Goal: Navigation & Orientation: Find specific page/section

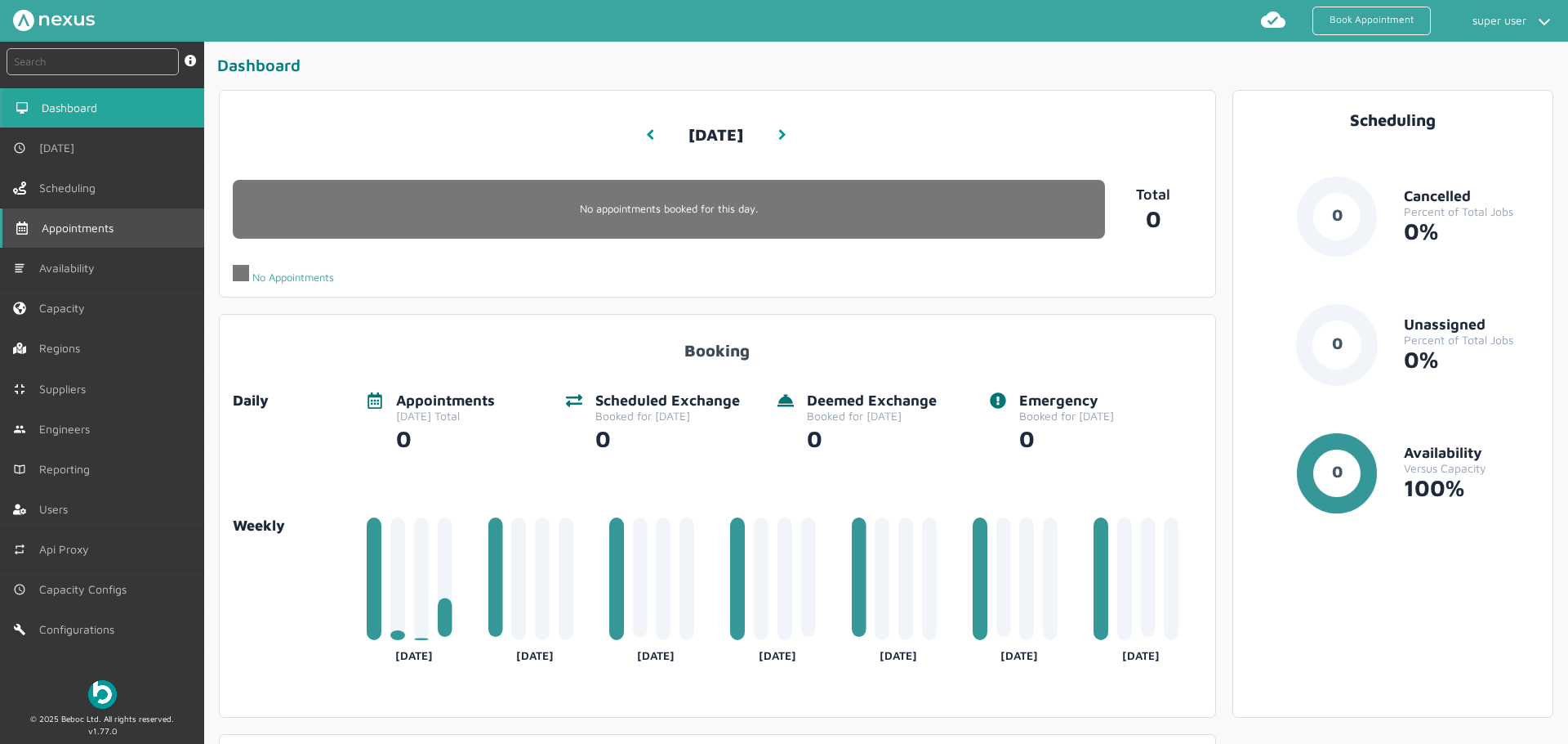
click at [103, 210] on link "Appointments" at bounding box center [102, 228] width 204 height 40
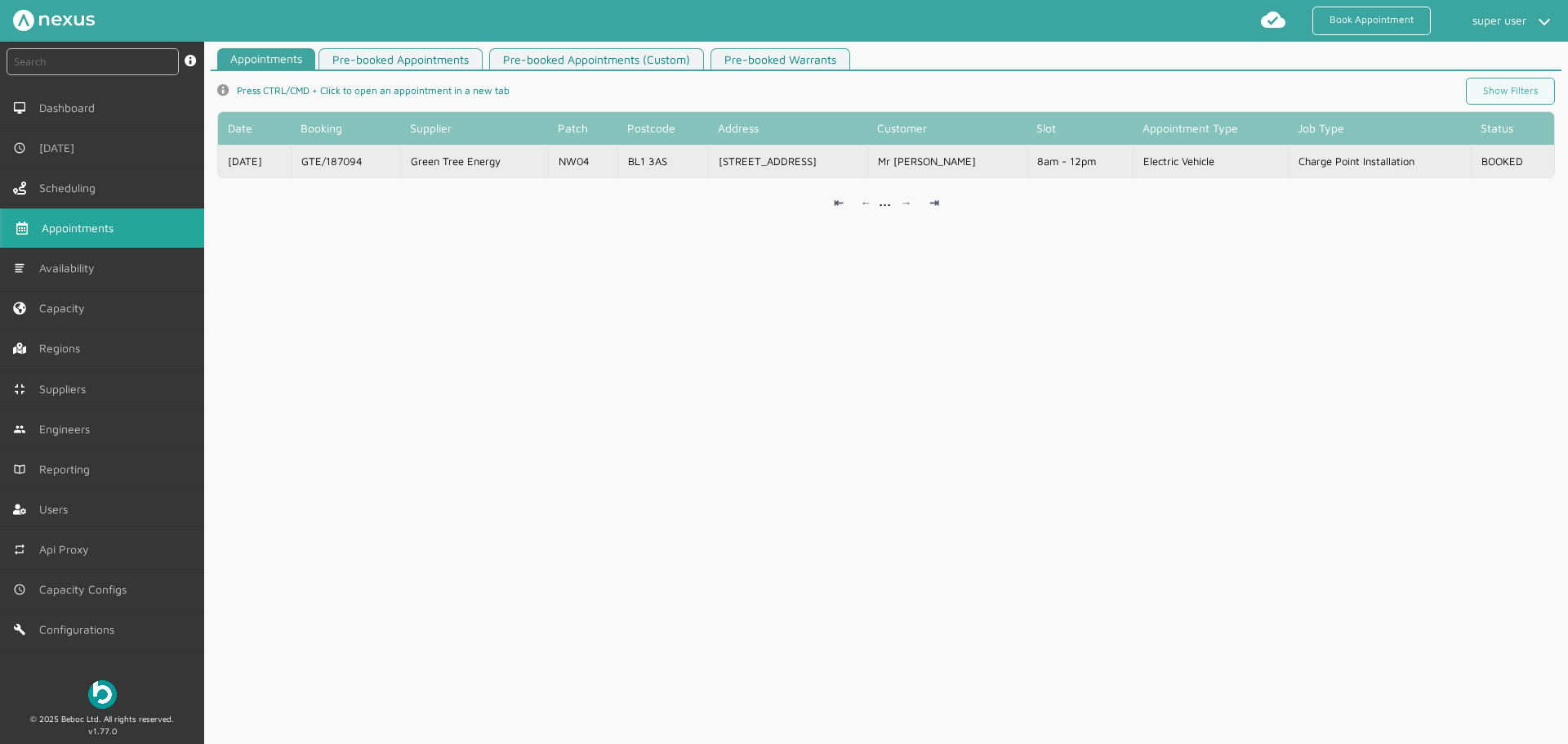
click at [456, 160] on td "Green Tree Energy" at bounding box center [474, 161] width 148 height 33
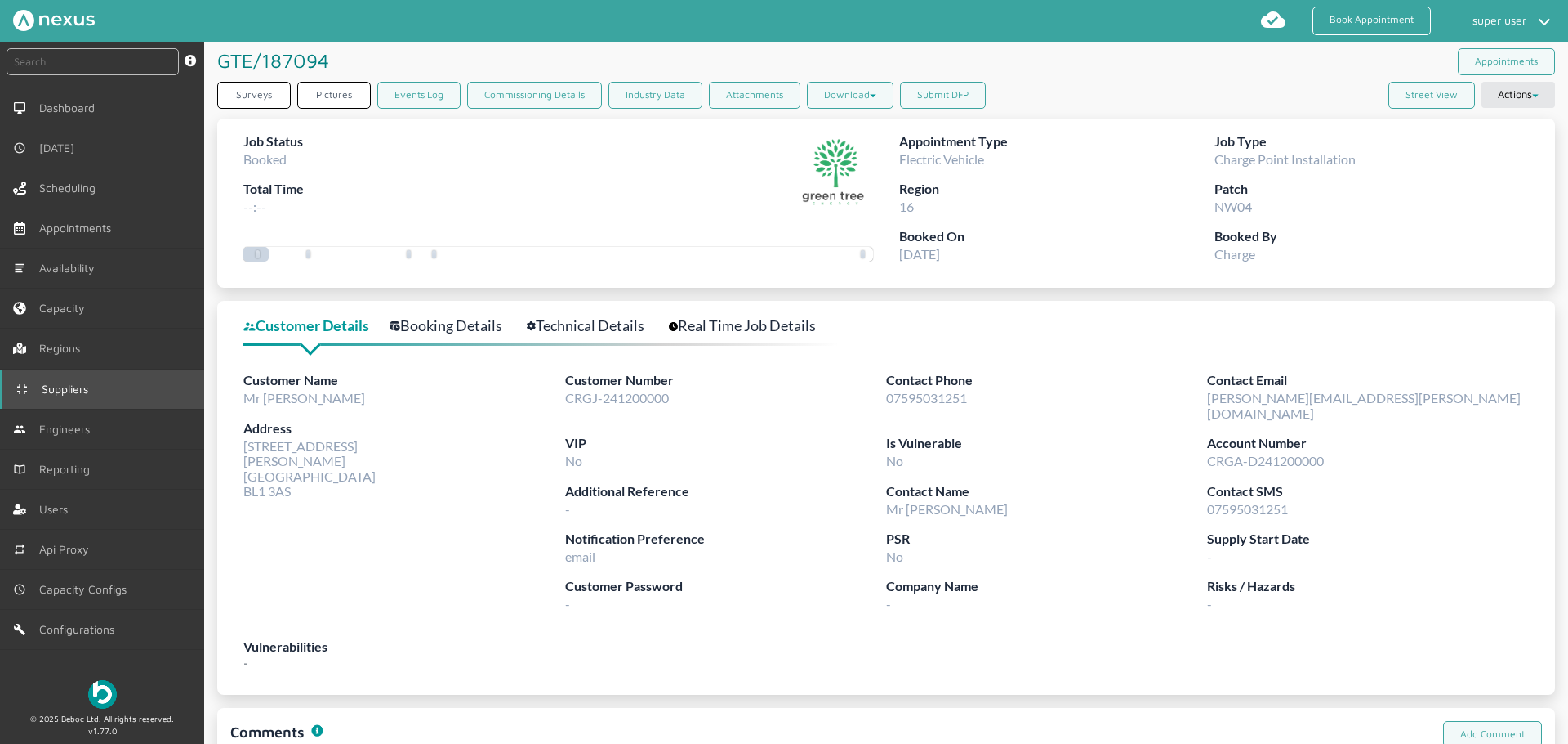
click at [123, 384] on link "Suppliers" at bounding box center [102, 389] width 204 height 40
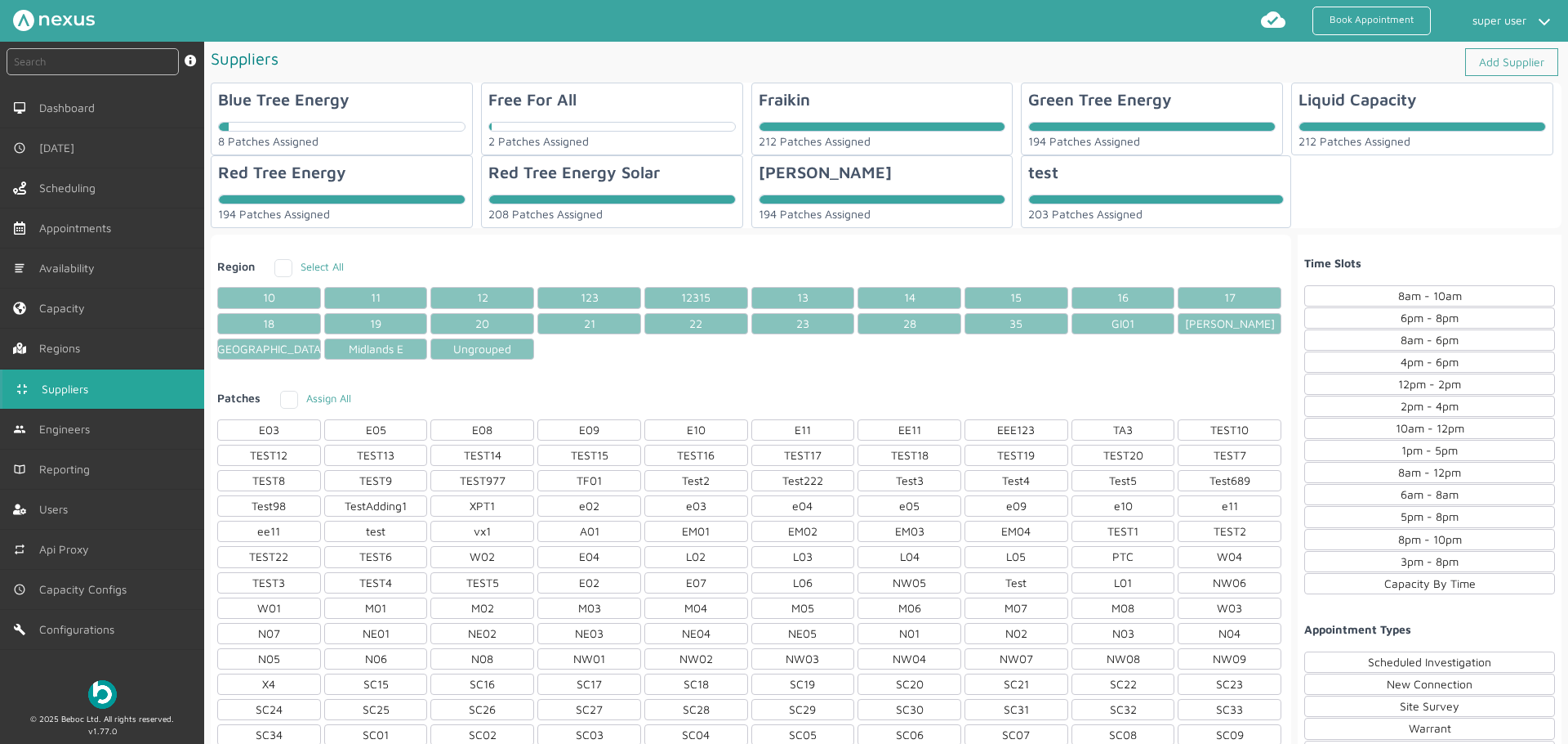
click at [1395, 190] on section "Blue Tree Energy 8 Patches Assigned Free For All 2 Patches Assigned Fraikin 212…" at bounding box center [886, 155] width 1351 height 145
click at [1388, 191] on section "Blue Tree Energy 8 Patches Assigned Free For All 2 Patches Assigned Fraikin 212…" at bounding box center [886, 155] width 1351 height 145
click at [141, 216] on link "Appointments" at bounding box center [102, 228] width 204 height 40
